Goal: Information Seeking & Learning: Learn about a topic

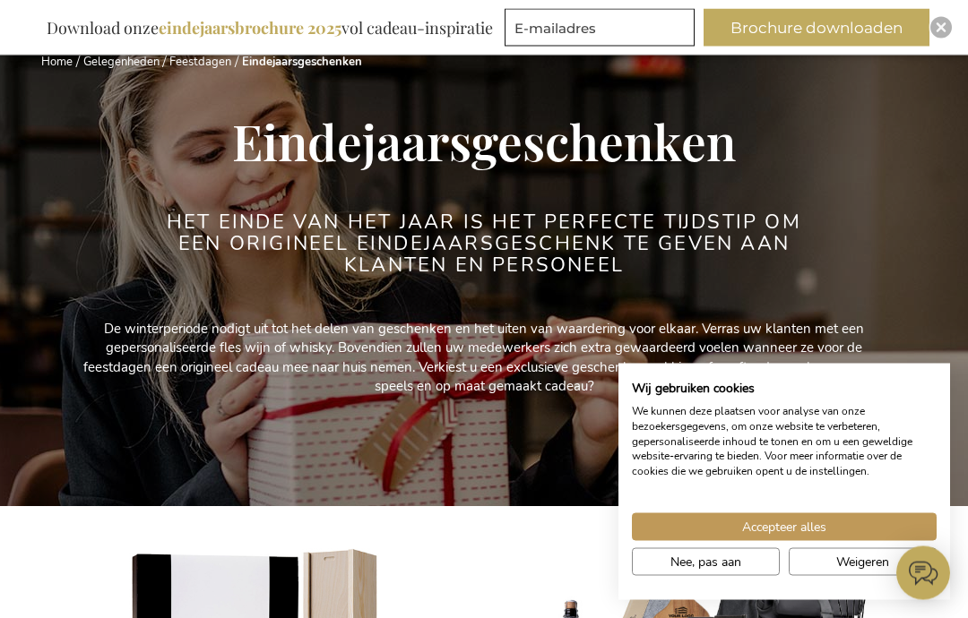
scroll to position [103, 0]
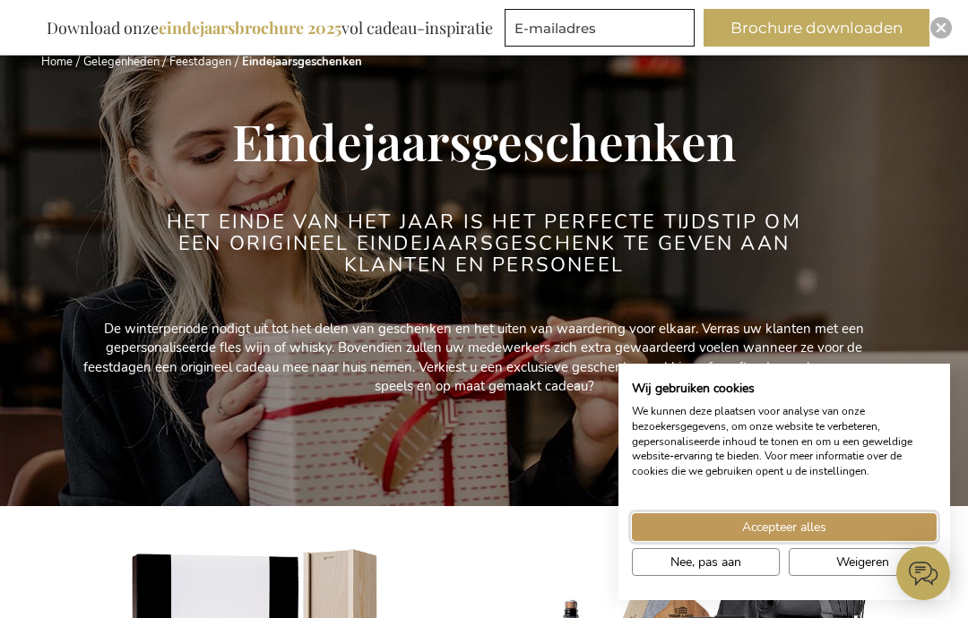
click at [784, 537] on span "Accepteer alles" at bounding box center [784, 527] width 84 height 19
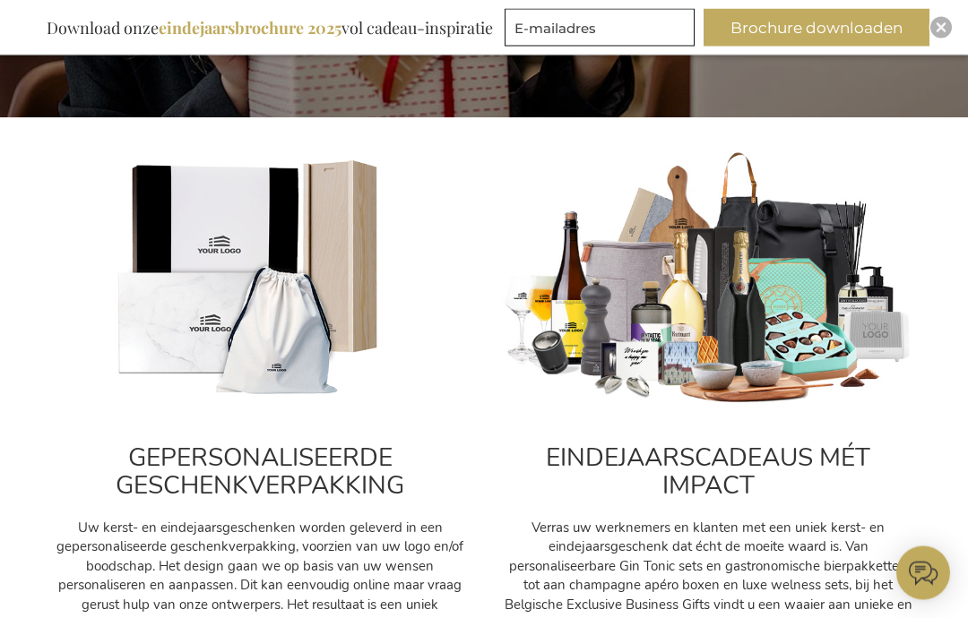
scroll to position [492, 0]
click at [723, 475] on h2 "EINDEJAARSCADEAUS MÉT IMPACT" at bounding box center [708, 472] width 412 height 56
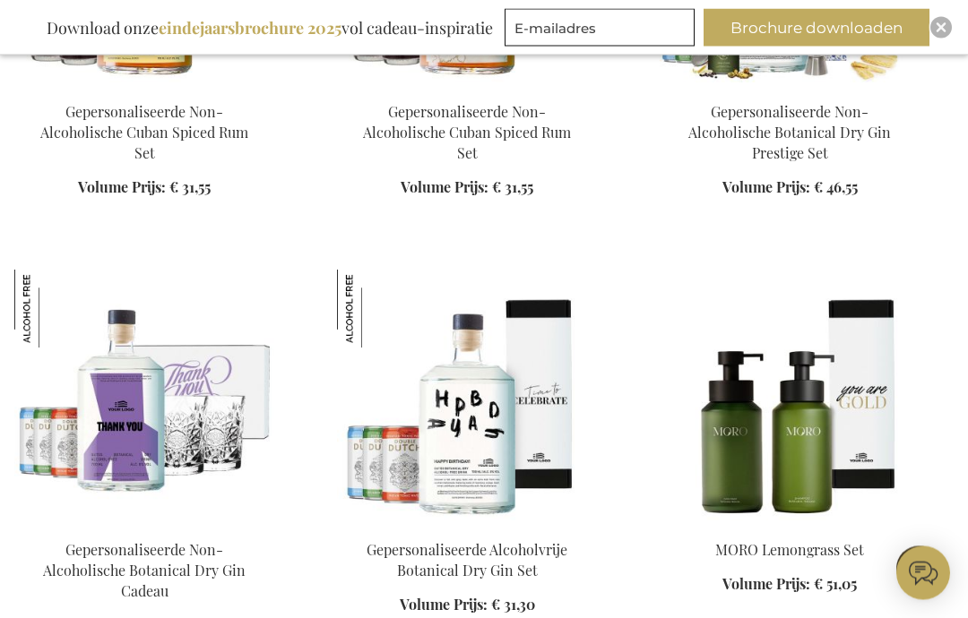
scroll to position [1898, 0]
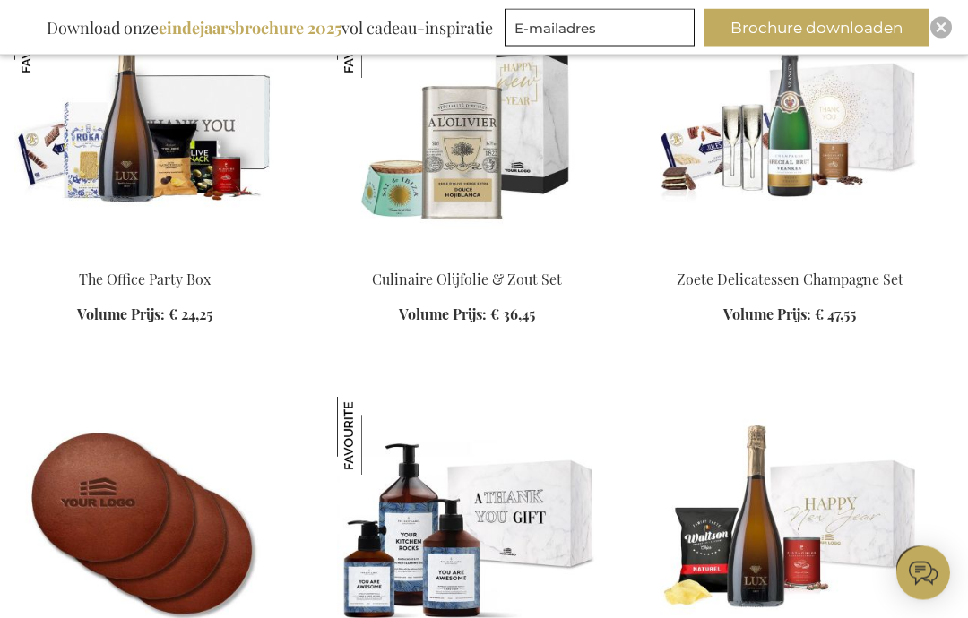
scroll to position [3497, 0]
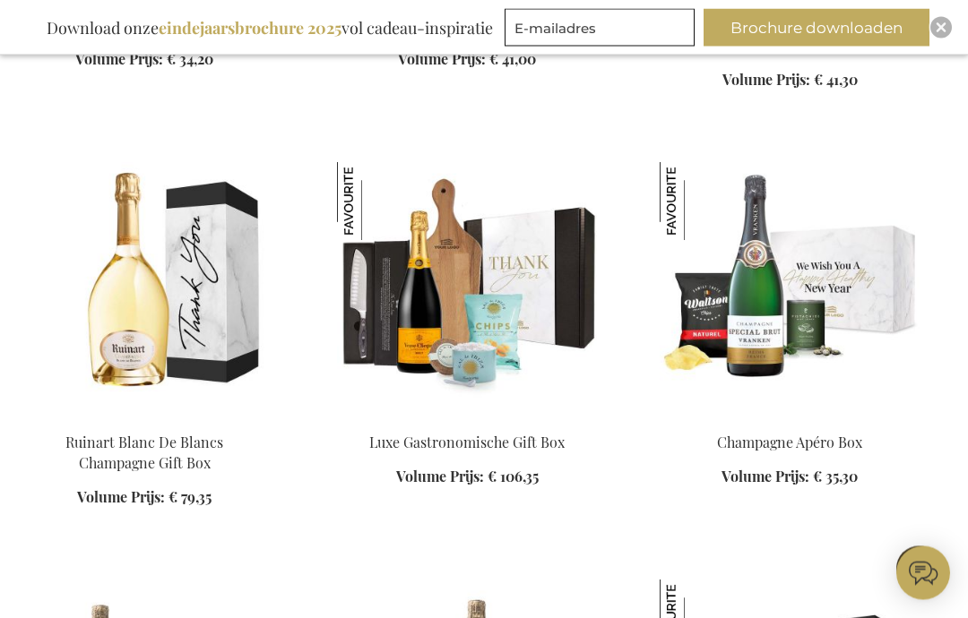
scroll to position [5031, 0]
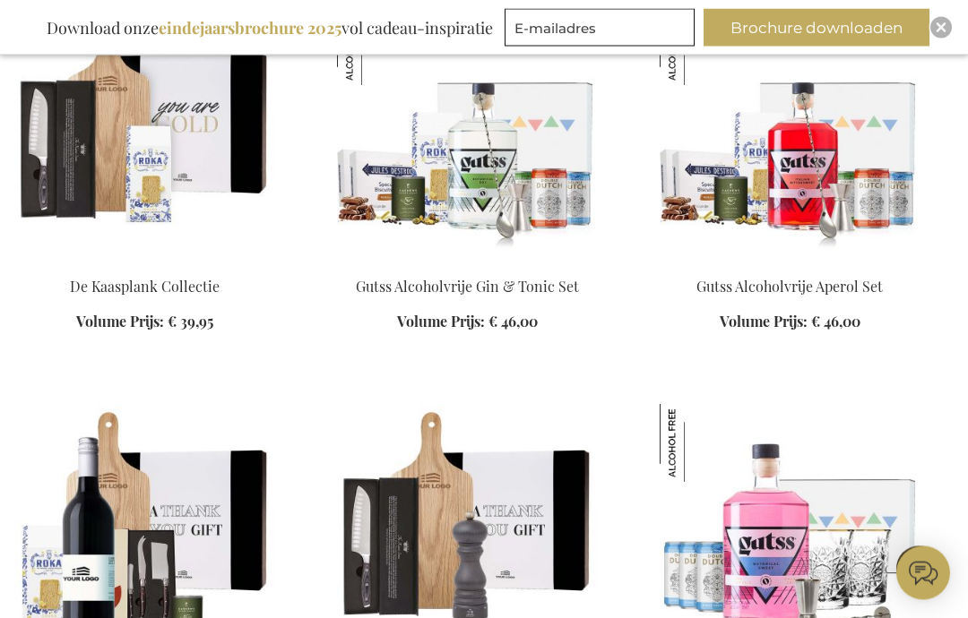
scroll to position [10000, 0]
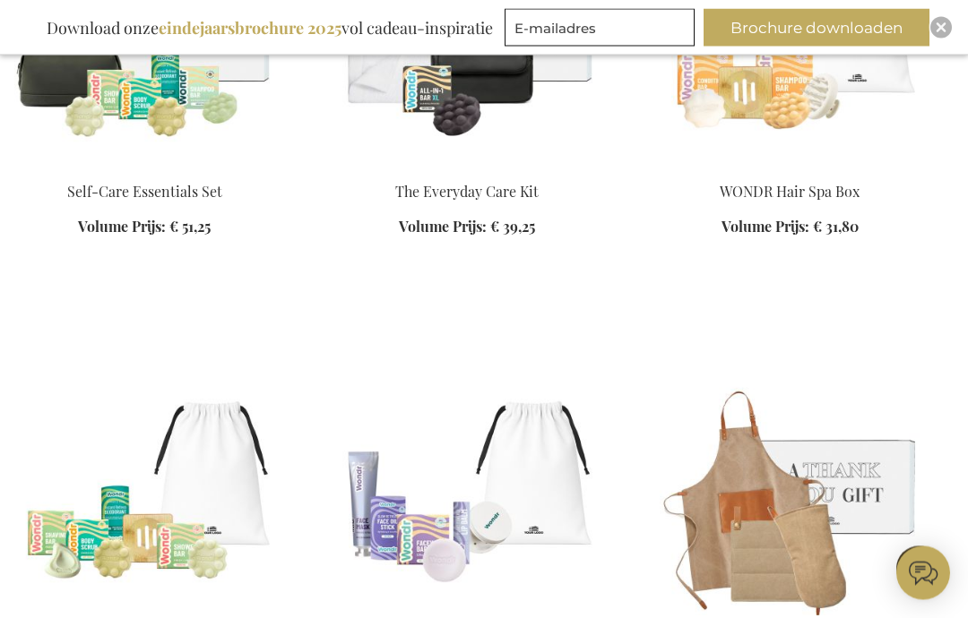
scroll to position [11398, 0]
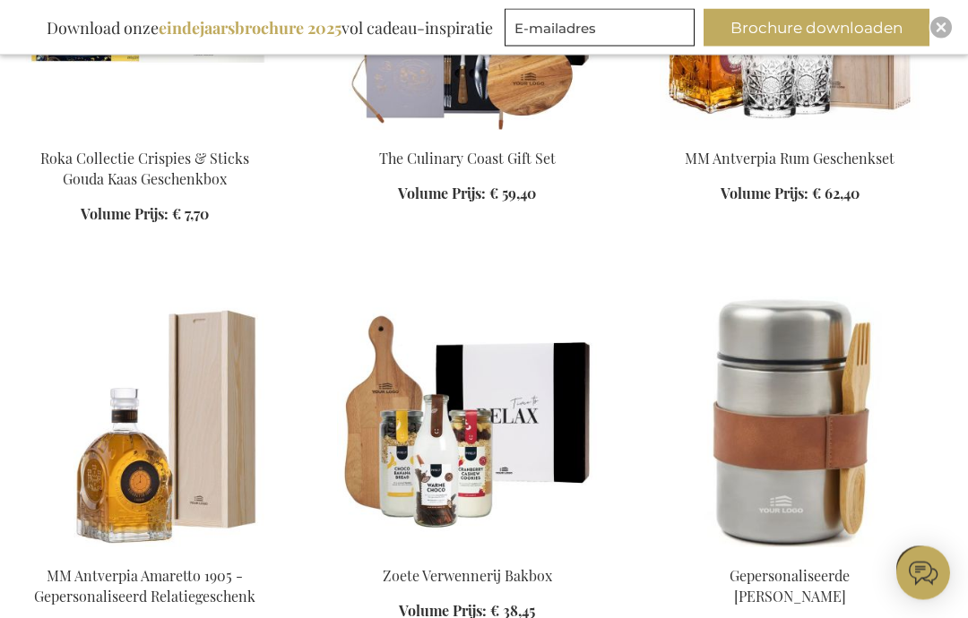
scroll to position [14331, 0]
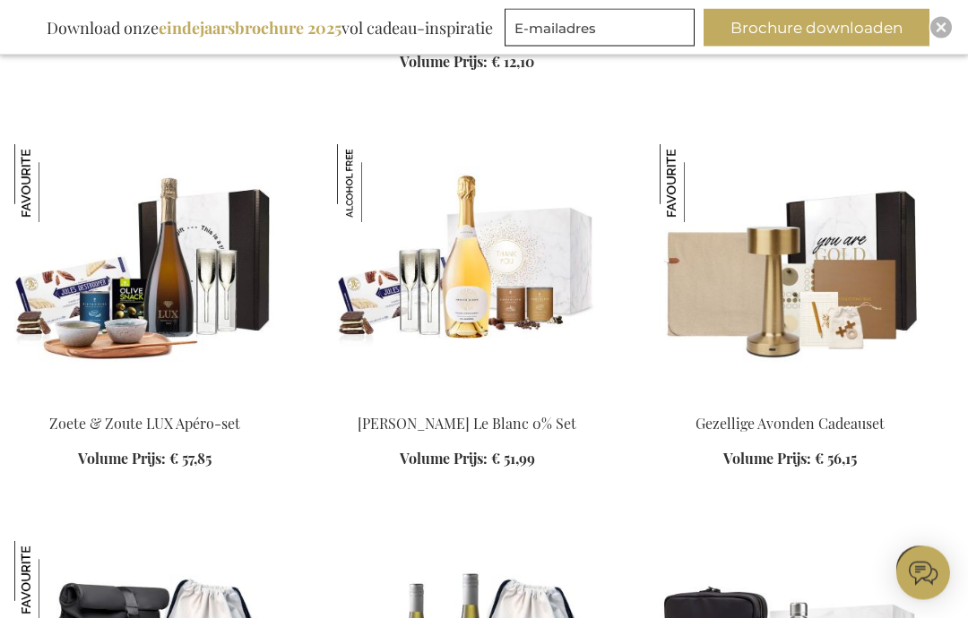
scroll to position [17121, 0]
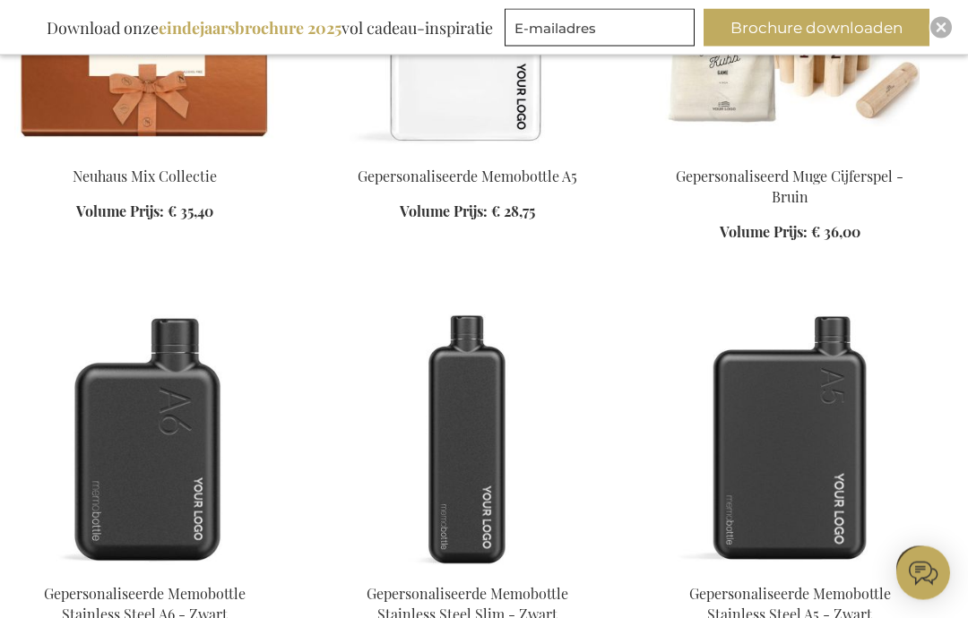
scroll to position [20800, 0]
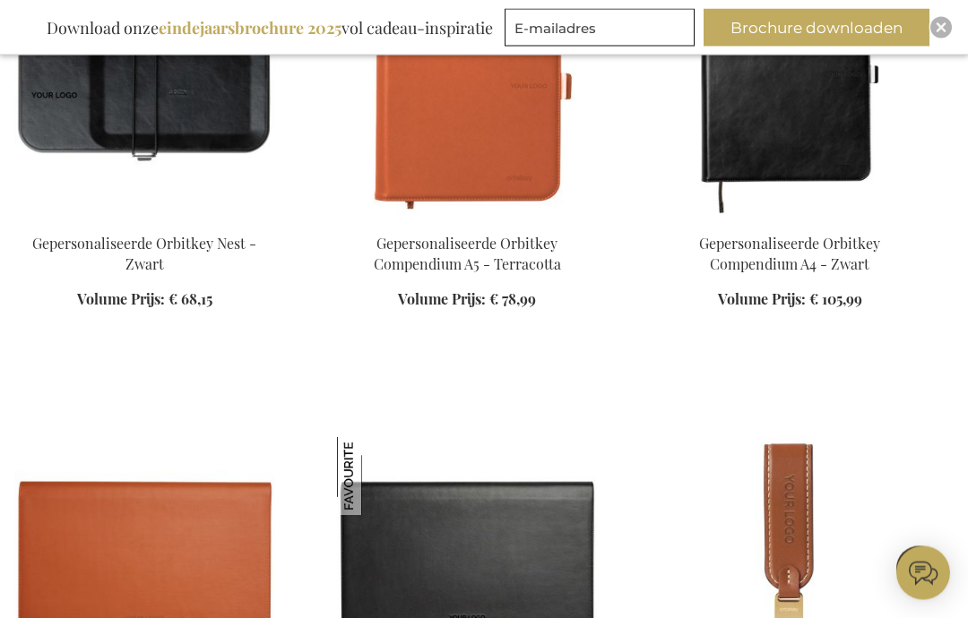
scroll to position [21568, 0]
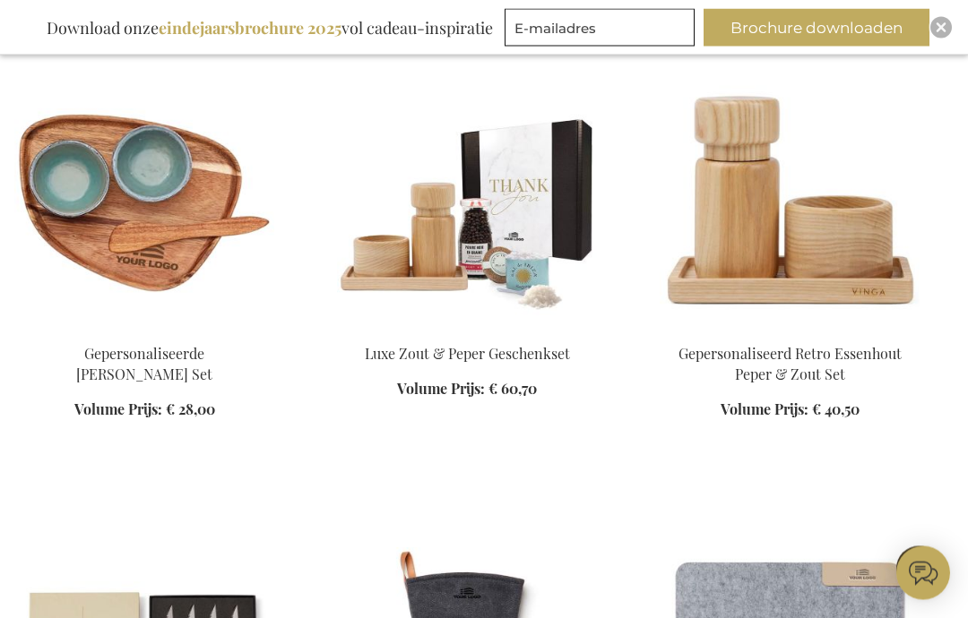
scroll to position [24973, 0]
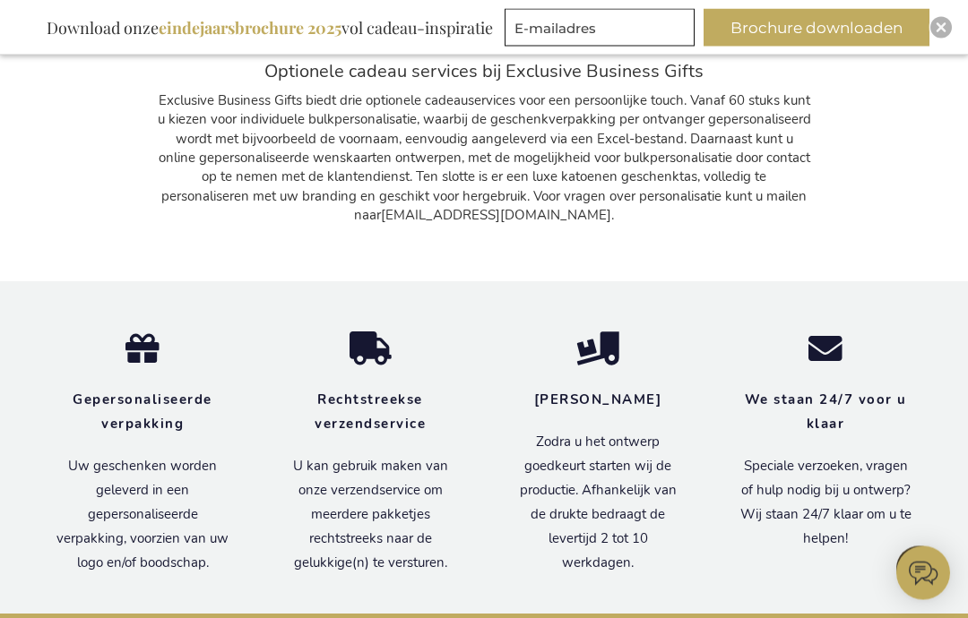
scroll to position [39190, 0]
